Goal: Task Accomplishment & Management: Complete application form

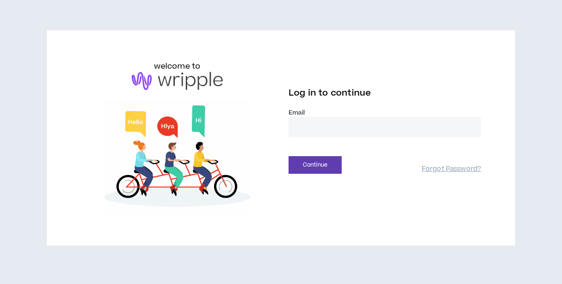
type input "**********"
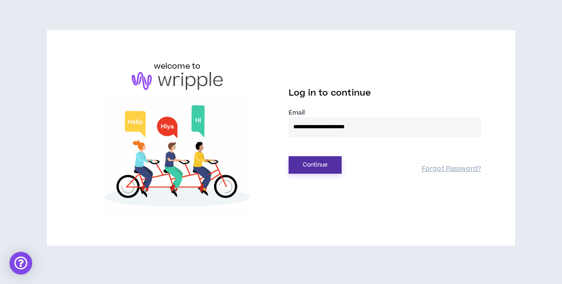
click at [330, 165] on button "Continue" at bounding box center [315, 165] width 53 height 18
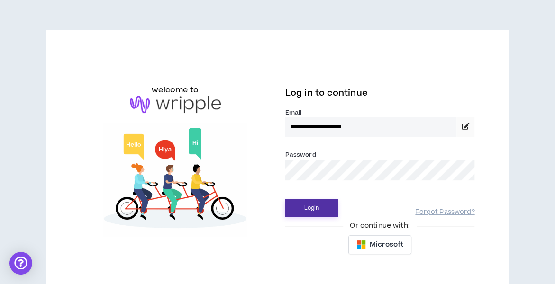
click at [314, 203] on button "Login" at bounding box center [311, 208] width 53 height 18
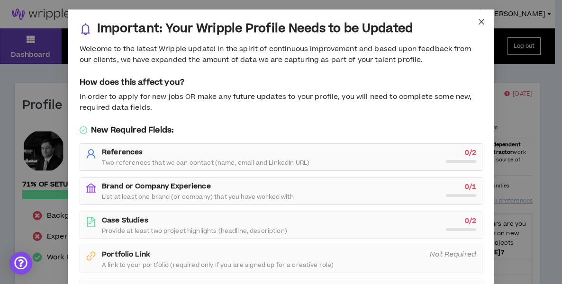
click at [478, 22] on icon "close" at bounding box center [482, 22] width 8 height 8
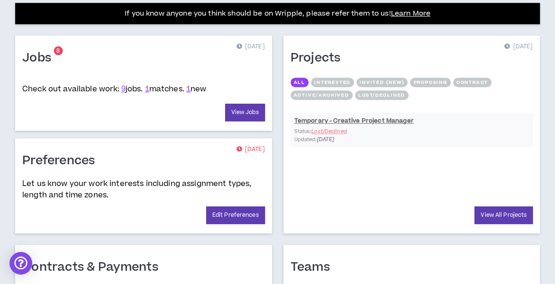
scroll to position [379, 0]
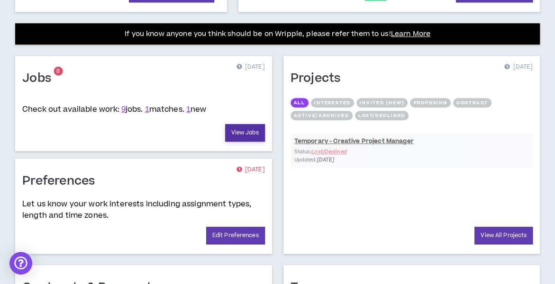
click at [258, 126] on link "View Jobs" at bounding box center [245, 133] width 40 height 18
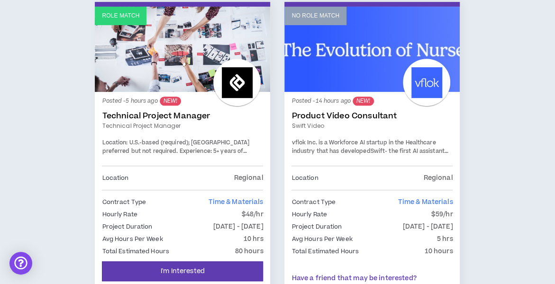
scroll to position [237, 0]
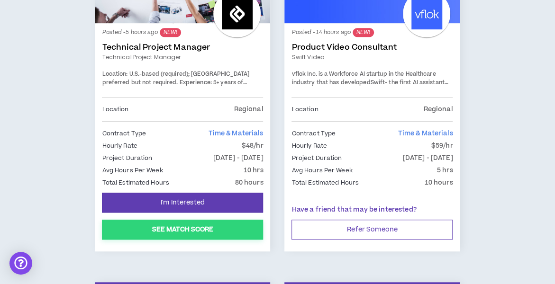
click at [200, 227] on button "See Match Score" at bounding box center [182, 230] width 161 height 20
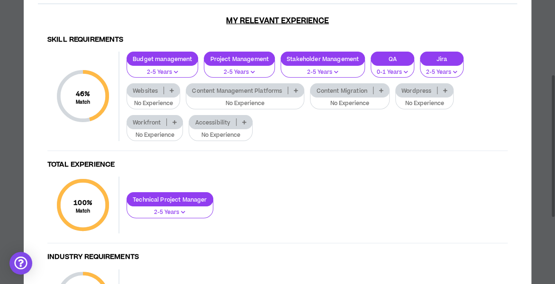
click at [296, 89] on icon at bounding box center [296, 90] width 4 height 5
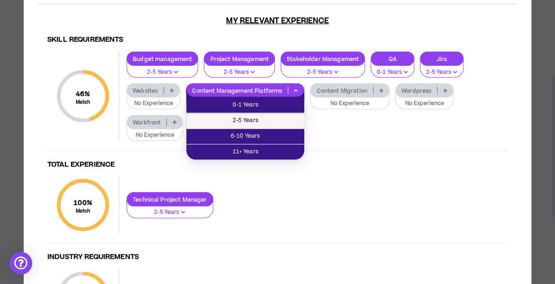
click at [257, 114] on li "2-5 Years" at bounding box center [245, 121] width 118 height 16
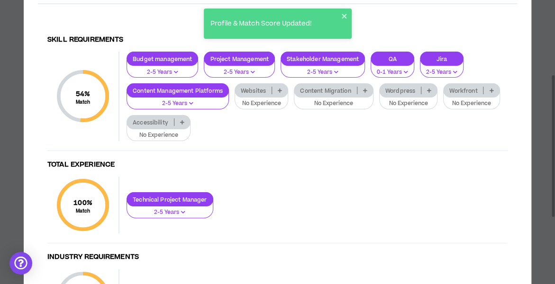
click at [367, 91] on p at bounding box center [365, 91] width 16 height 8
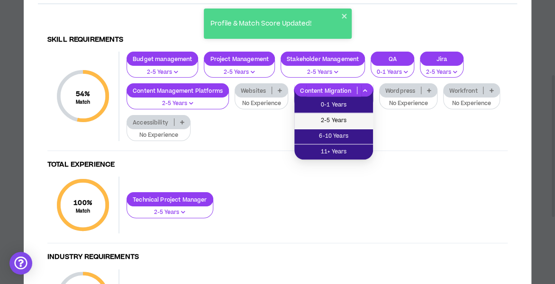
click at [345, 118] on span "2-5 Years" at bounding box center [333, 121] width 67 height 10
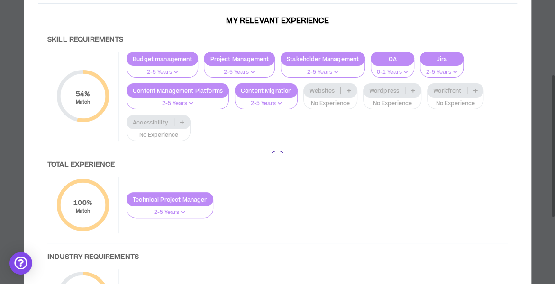
click at [349, 91] on div at bounding box center [277, 158] width 479 height 373
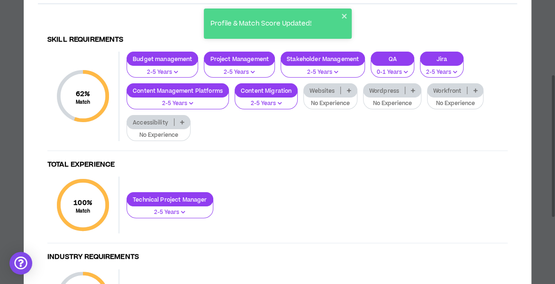
click at [349, 91] on icon at bounding box center [348, 90] width 4 height 5
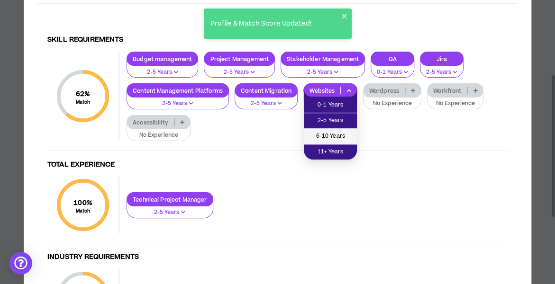
click at [336, 132] on span "6-10 Years" at bounding box center [330, 136] width 42 height 10
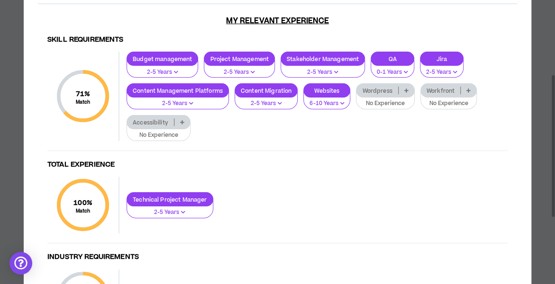
click at [471, 91] on p at bounding box center [469, 91] width 16 height 8
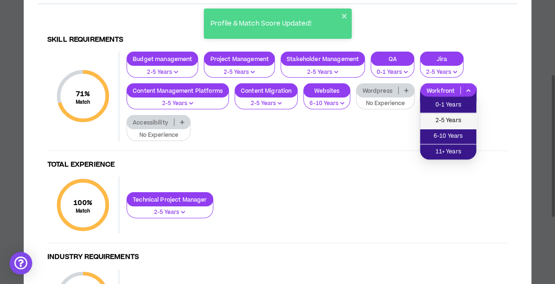
click at [452, 116] on span "2-5 Years" at bounding box center [448, 121] width 45 height 10
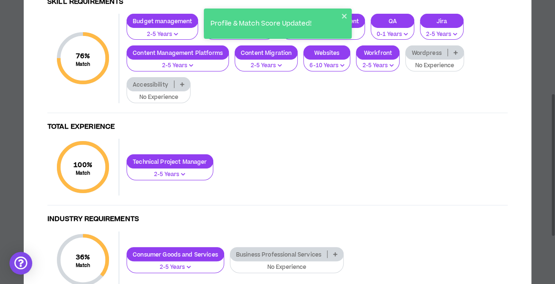
click at [461, 49] on p at bounding box center [456, 53] width 16 height 8
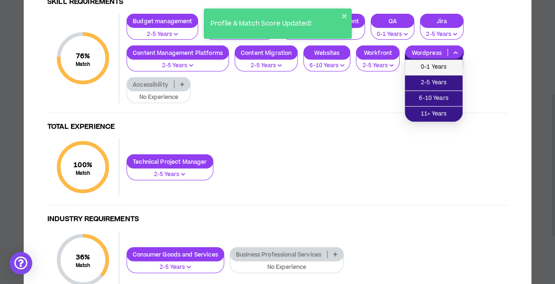
click at [435, 64] on span "0-1 Years" at bounding box center [433, 67] width 46 height 10
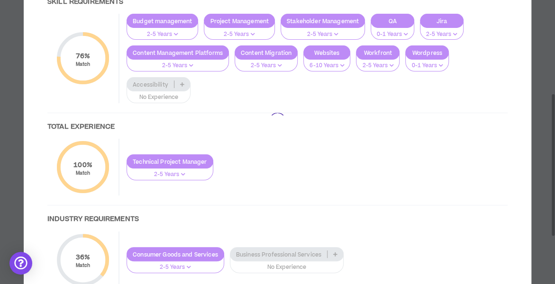
click at [181, 81] on div at bounding box center [277, 120] width 479 height 373
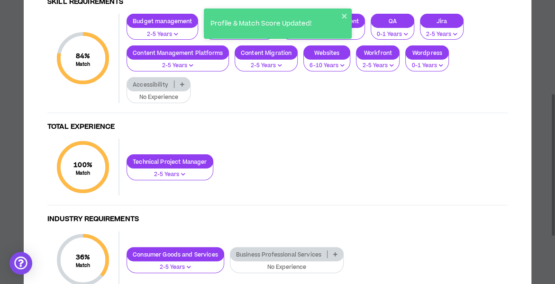
click at [181, 83] on icon at bounding box center [182, 84] width 4 height 5
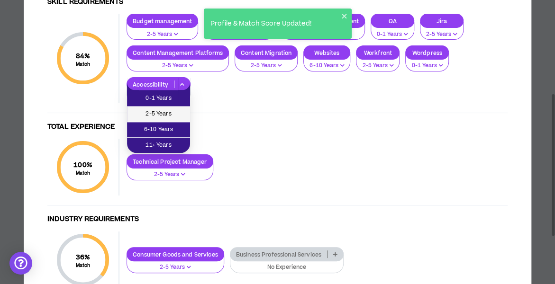
click at [165, 111] on span "2-5 Years" at bounding box center [159, 114] width 52 height 10
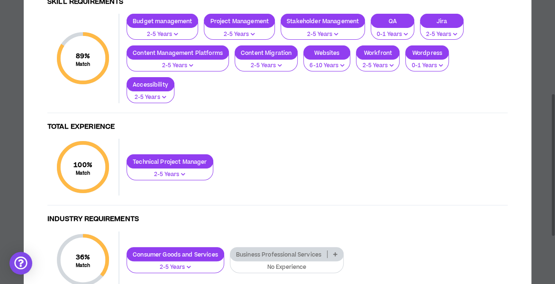
click at [263, 162] on div "Technical Project Manager 2-5 Years" at bounding box center [313, 167] width 388 height 26
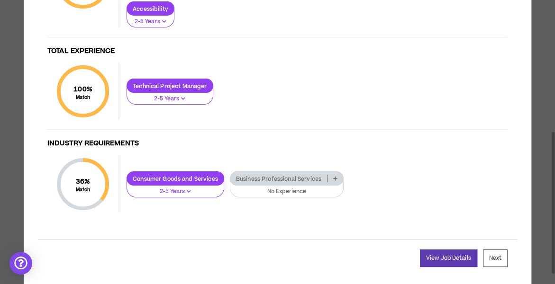
click at [339, 179] on p at bounding box center [335, 179] width 16 height 8
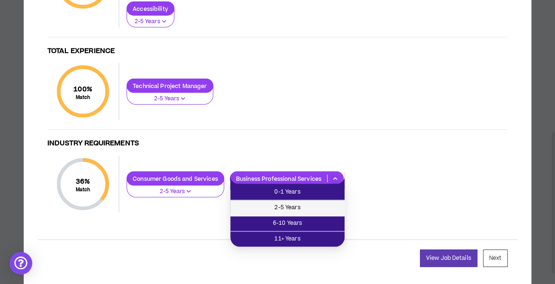
click at [307, 203] on span "2-5 Years" at bounding box center [287, 208] width 103 height 10
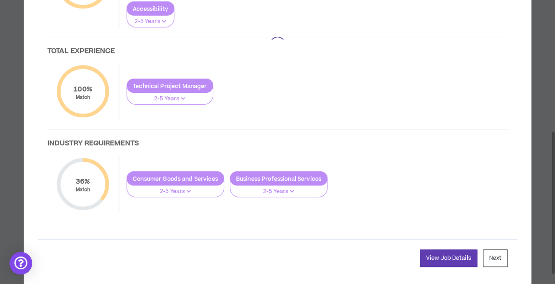
click at [301, 126] on div at bounding box center [277, 44] width 479 height 373
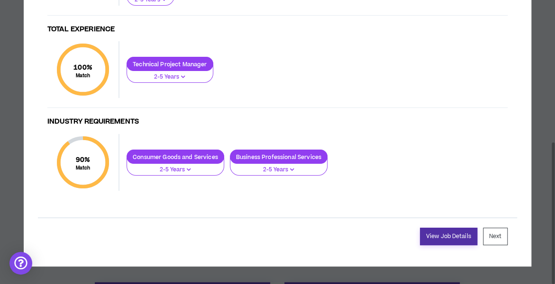
click at [453, 230] on link "View Job Details" at bounding box center [448, 237] width 57 height 18
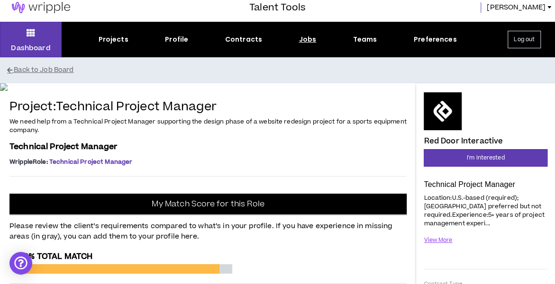
scroll to position [6, 0]
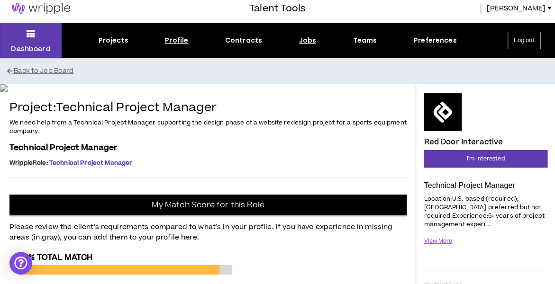
drag, startPoint x: 181, startPoint y: 41, endPoint x: 172, endPoint y: 39, distance: 9.7
click at [163, 36] on div "Projects Profile Contracts Jobs Teams Preferences" at bounding box center [278, 41] width 432 height 10
click at [170, 40] on div "Profile" at bounding box center [176, 41] width 23 height 10
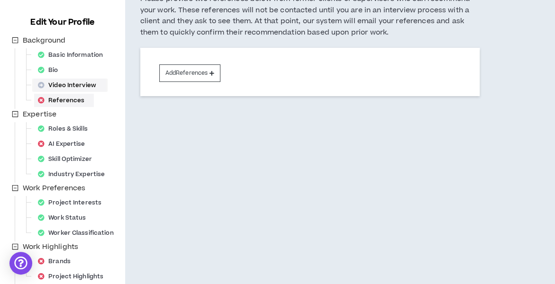
scroll to position [95, 0]
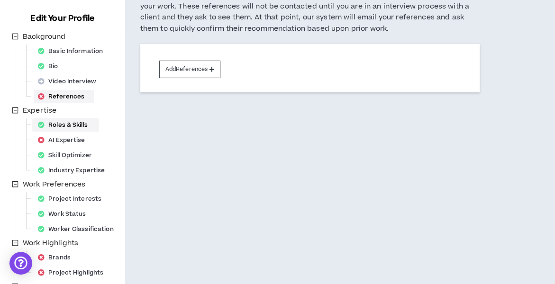
click at [76, 126] on div "Roles & Skills" at bounding box center [65, 124] width 63 height 13
select select "**"
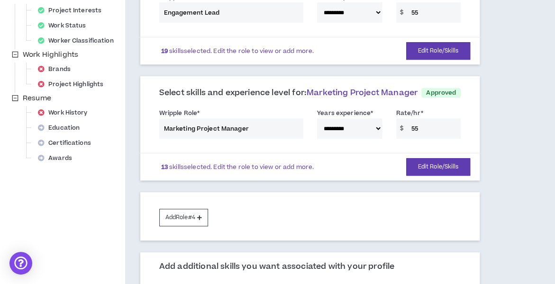
scroll to position [284, 0]
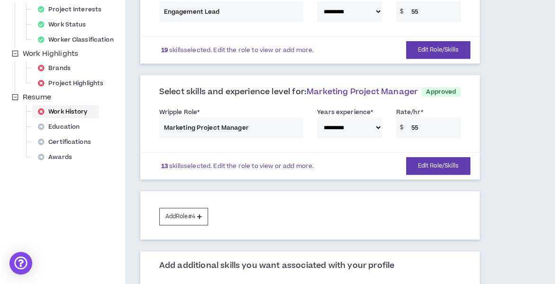
click at [83, 113] on div "Work History" at bounding box center [65, 111] width 63 height 13
